Goal: Task Accomplishment & Management: Manage account settings

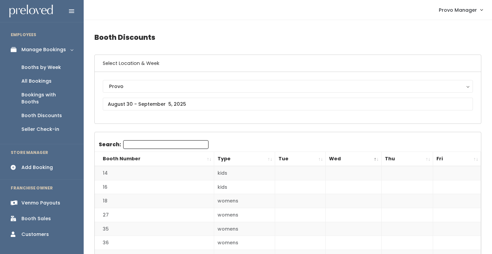
click at [57, 66] on div "Booths by Week" at bounding box center [40, 67] width 39 height 7
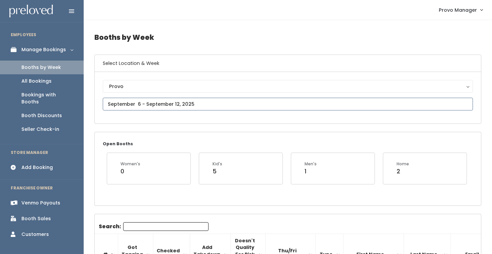
click at [150, 103] on input "text" at bounding box center [288, 104] width 370 height 13
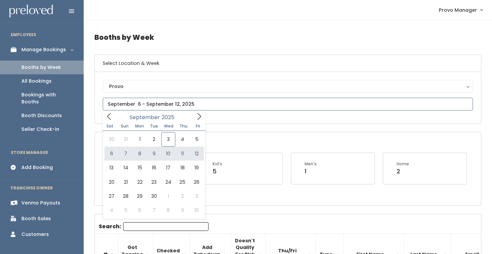
type input "August 30 to September 5"
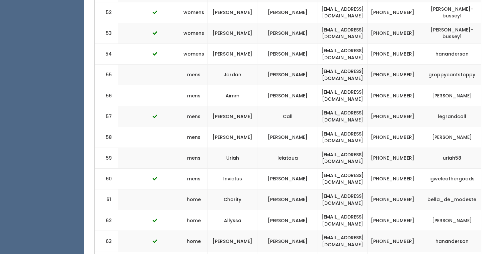
scroll to position [0, 159]
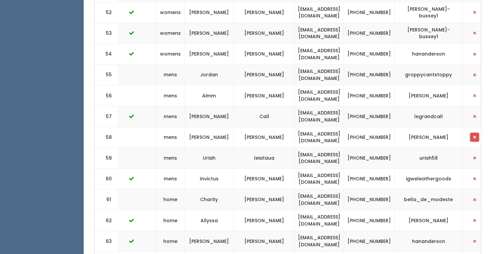
click at [470, 133] on button "button" at bounding box center [474, 137] width 9 height 9
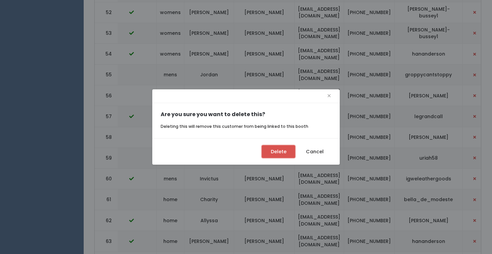
click at [272, 151] on button "Delete" at bounding box center [278, 151] width 33 height 13
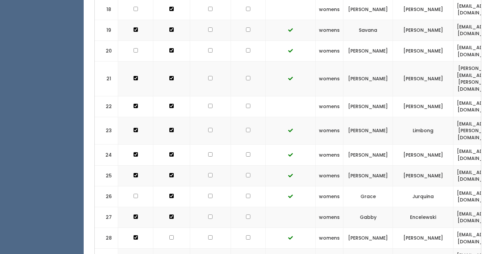
scroll to position [626, 0]
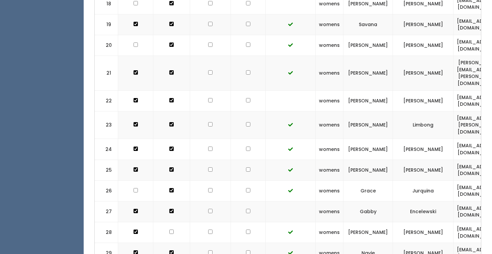
checkbox input "true"
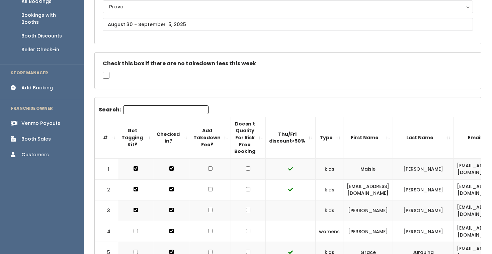
scroll to position [0, 0]
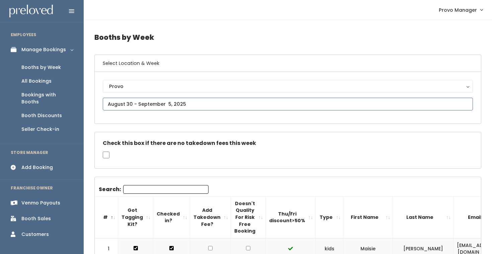
click at [180, 99] on input "text" at bounding box center [288, 104] width 370 height 13
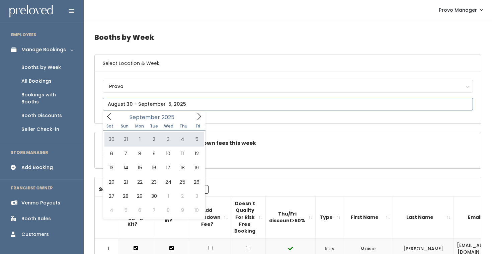
type input "August 30 to September 5"
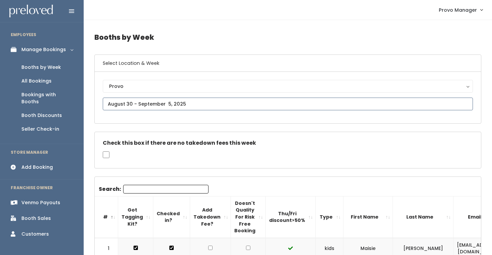
click at [139, 104] on input "text" at bounding box center [288, 104] width 370 height 13
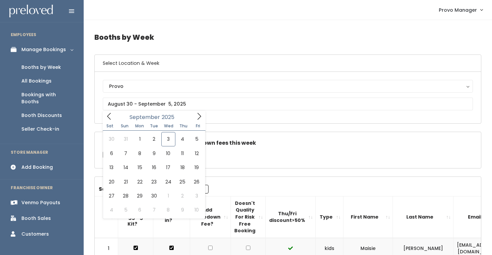
click at [199, 111] on div "Provo Provo" at bounding box center [288, 97] width 370 height 35
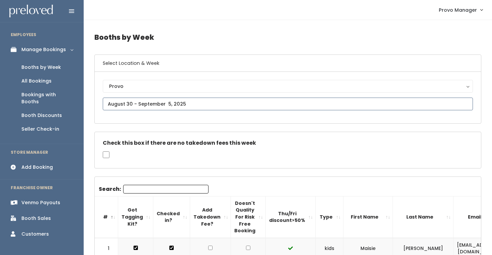
click at [176, 101] on input "text" at bounding box center [288, 104] width 370 height 13
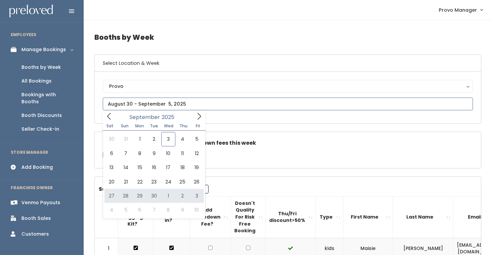
type input "September 27 to October 3"
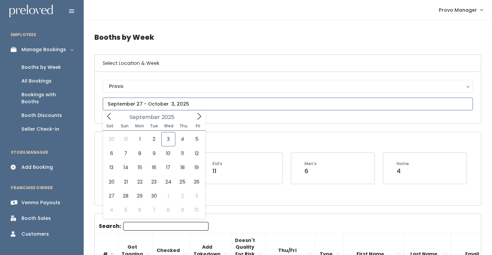
click at [167, 105] on input "text" at bounding box center [288, 104] width 370 height 13
click at [213, 116] on div "Provo Provo" at bounding box center [288, 98] width 386 height 52
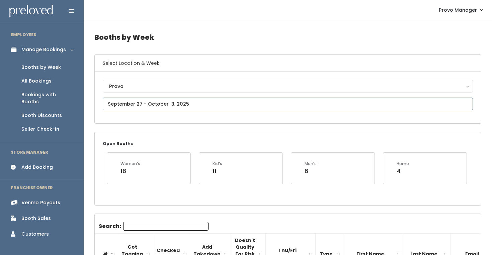
click at [162, 105] on input "text" at bounding box center [288, 104] width 370 height 13
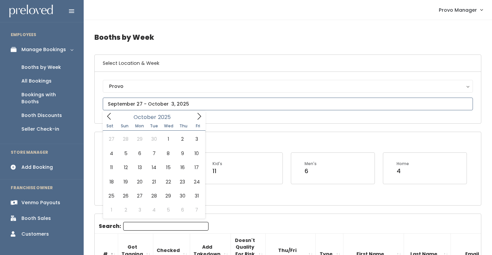
click at [200, 116] on icon at bounding box center [198, 116] width 7 height 7
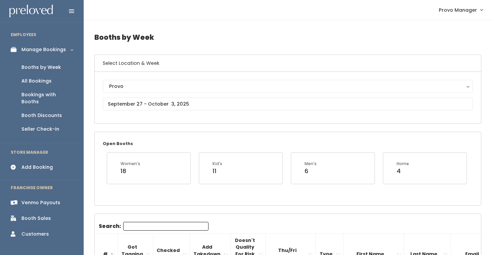
click at [217, 121] on div "Provo Provo" at bounding box center [288, 98] width 386 height 52
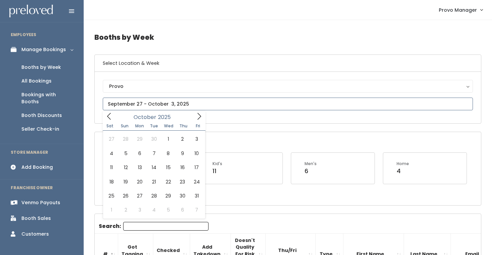
click at [119, 104] on input "text" at bounding box center [288, 104] width 370 height 13
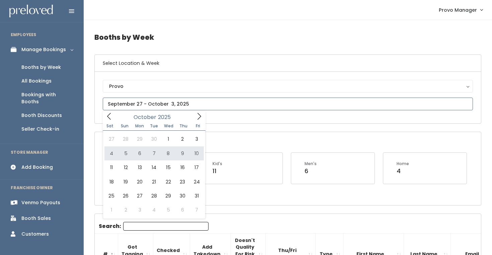
click at [111, 116] on icon at bounding box center [108, 116] width 7 height 7
